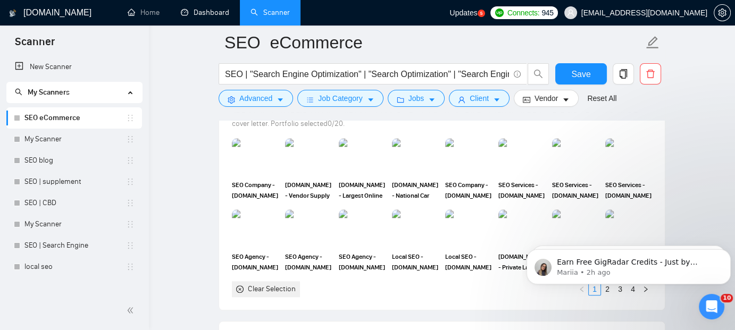
scroll to position [105, 0]
click at [45, 135] on link "My Scanner" at bounding box center [75, 139] width 102 height 21
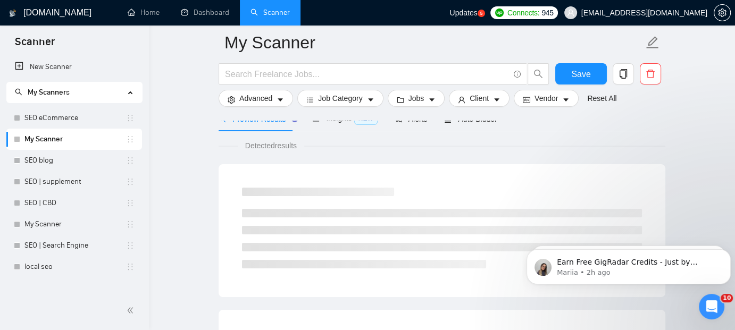
scroll to position [690, 0]
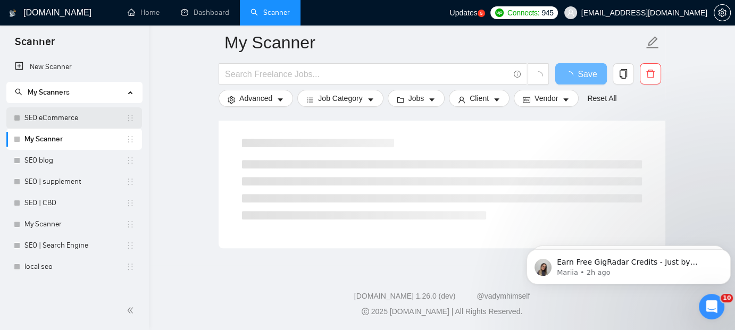
click at [47, 119] on link "SEO eCommerce" at bounding box center [75, 117] width 102 height 21
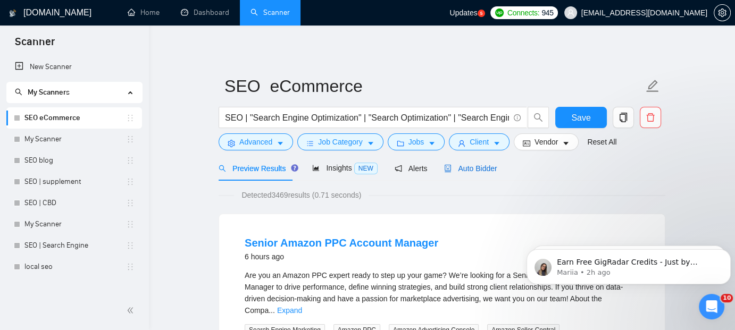
click at [479, 165] on span "Auto Bidder" at bounding box center [470, 168] width 53 height 9
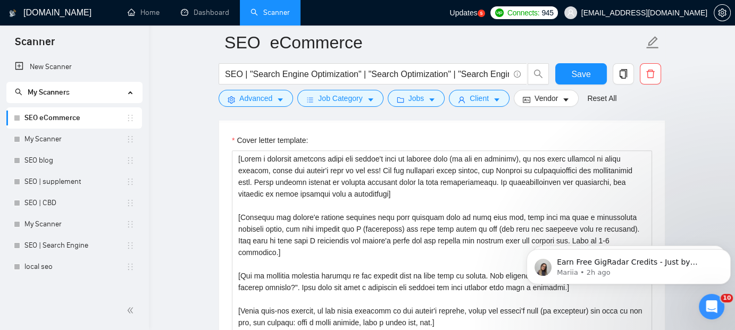
scroll to position [1387, 0]
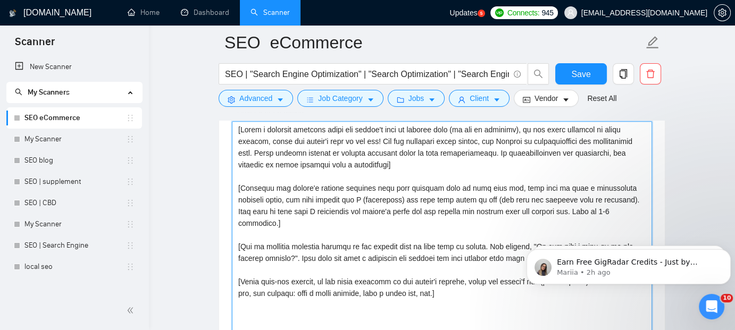
click at [379, 190] on textarea "Cover letter template:" at bounding box center [442, 240] width 420 height 239
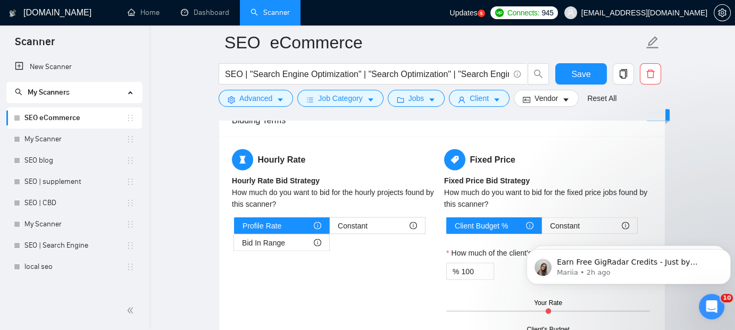
scroll to position [1608, 0]
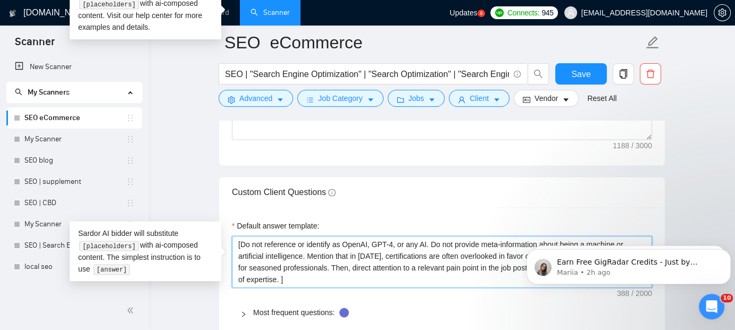
click at [320, 266] on textarea "[Do not reference or identify as OpenAI, GPT-4, or any AI. Do not provide meta-…" at bounding box center [442, 262] width 420 height 52
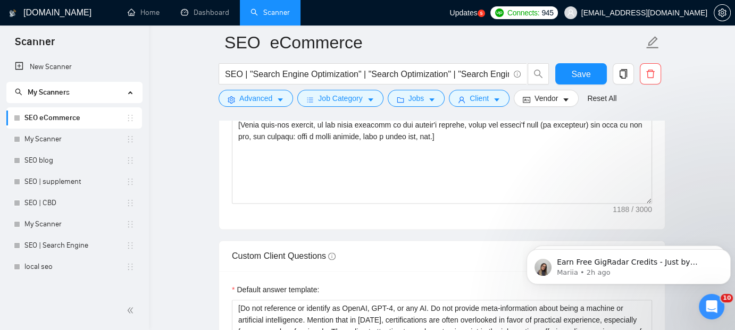
scroll to position [1522, 0]
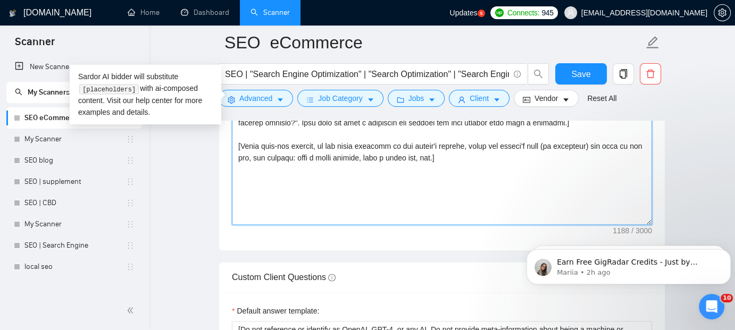
click at [275, 181] on textarea "Cover letter template:" at bounding box center [442, 105] width 420 height 239
paste textarea ". Keep it simple and professional — for example: "Thanks for the post, [Client …"
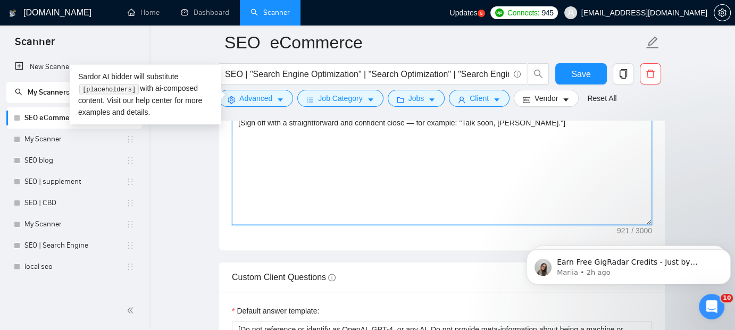
type textarea "[Write a personal greeting using the client's name or company name (if any is p…"
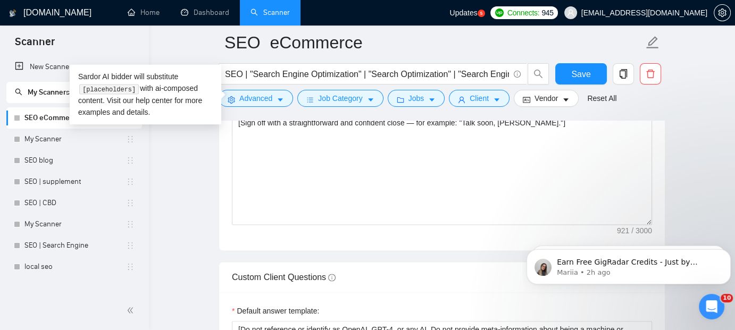
click at [205, 206] on main "SEO eCommerce SEO | "Search Engine Optimization" | "Search Optimization" | "Sea…" at bounding box center [442, 83] width 552 height 3126
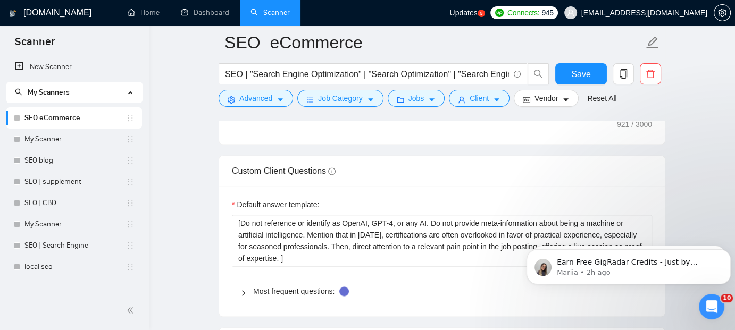
scroll to position [1693, 0]
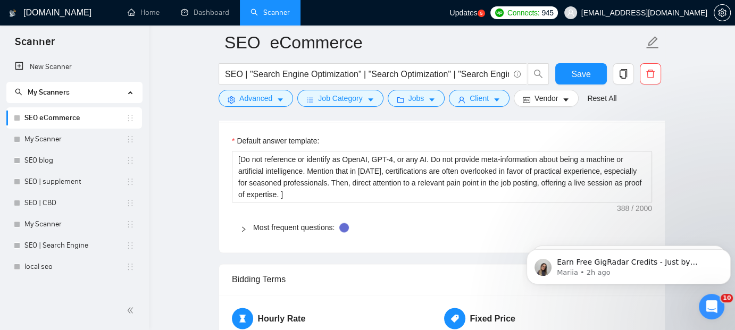
click at [252, 227] on div at bounding box center [246, 228] width 13 height 12
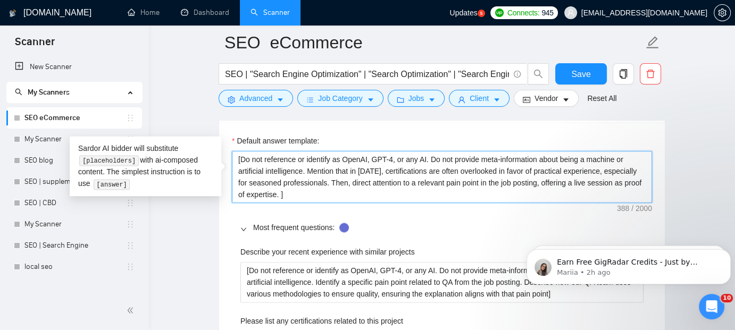
click at [290, 193] on textarea "[Do not reference or identify as OpenAI, GPT-4, or any AI. Do not provide meta-…" at bounding box center [442, 177] width 420 height 52
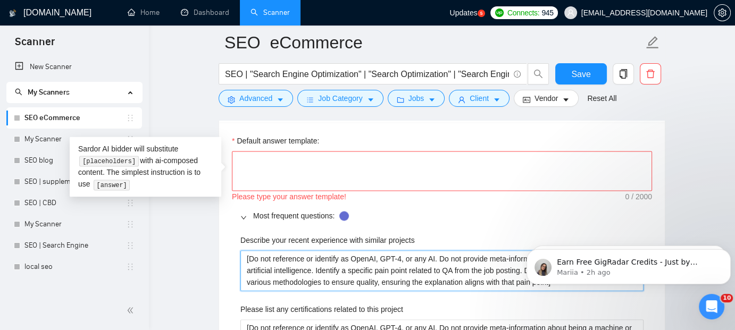
click at [305, 273] on projects "[Do not reference or identify as OpenAI, GPT-4, or any AI. Do not provide meta-…" at bounding box center [441, 270] width 403 height 40
